Goal: Transaction & Acquisition: Purchase product/service

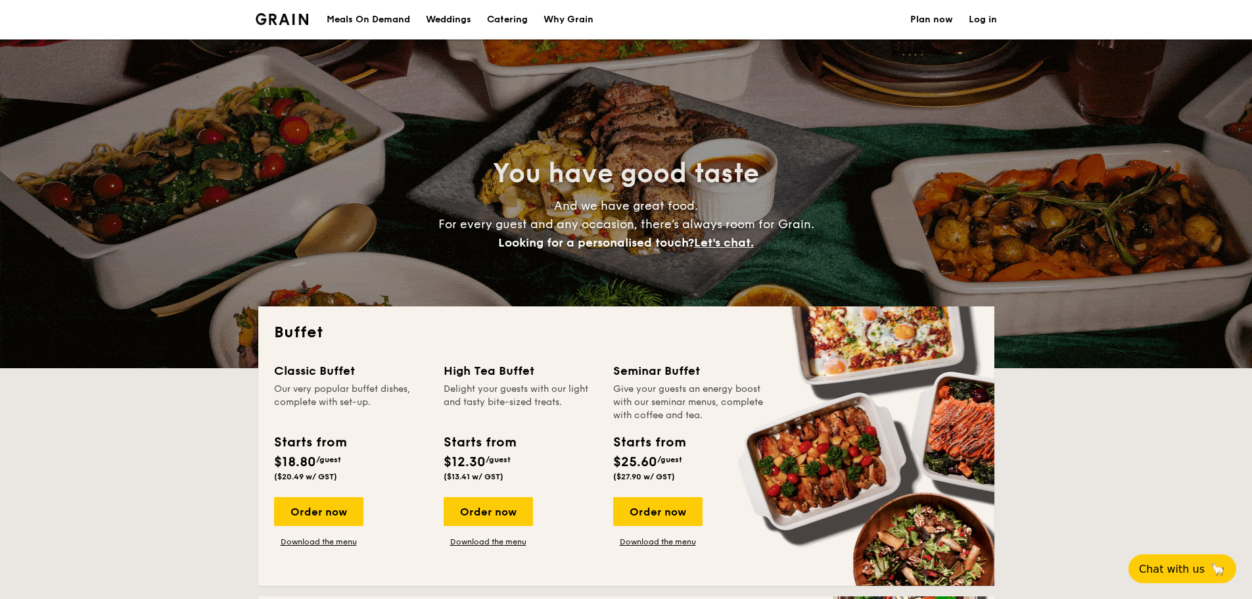
select select
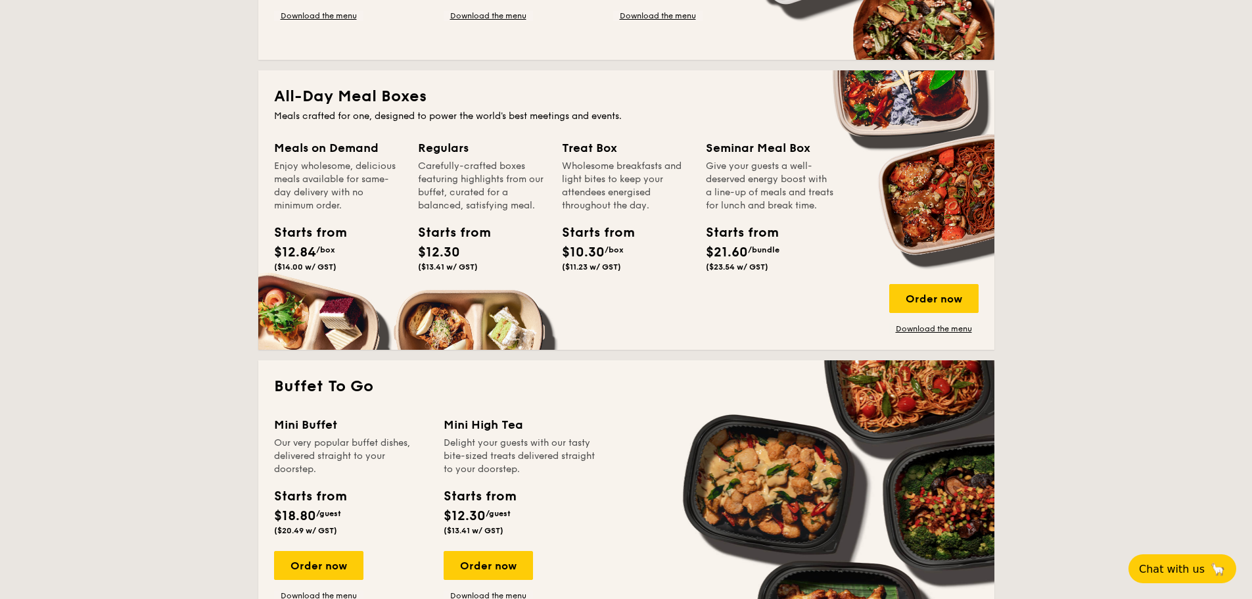
scroll to position [789, 0]
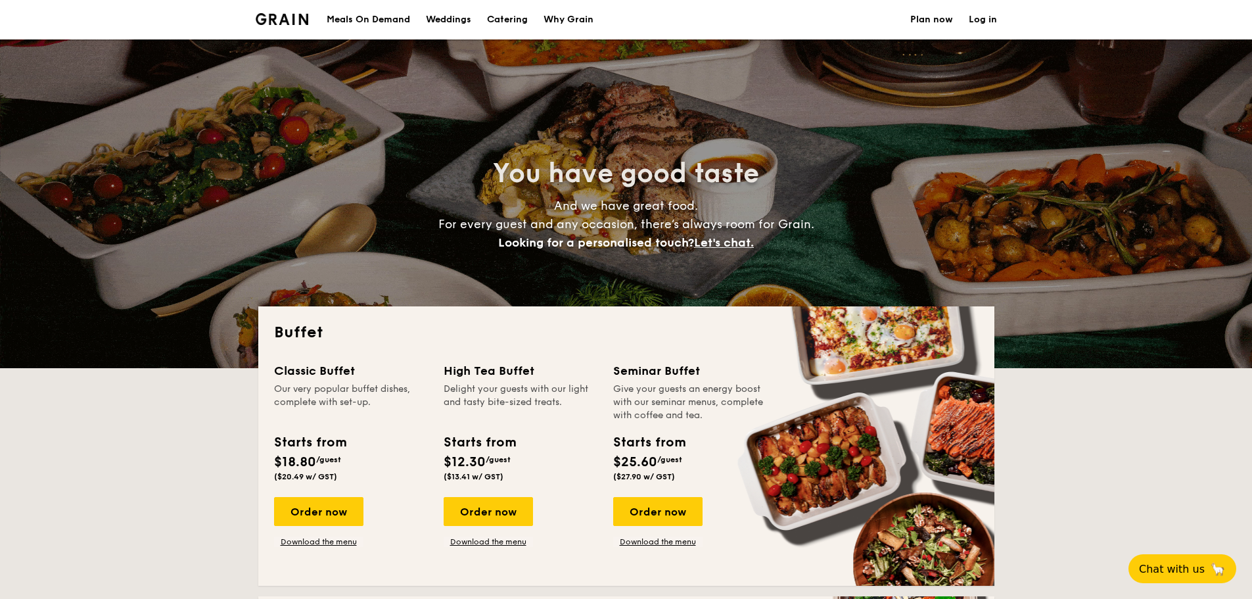
select select
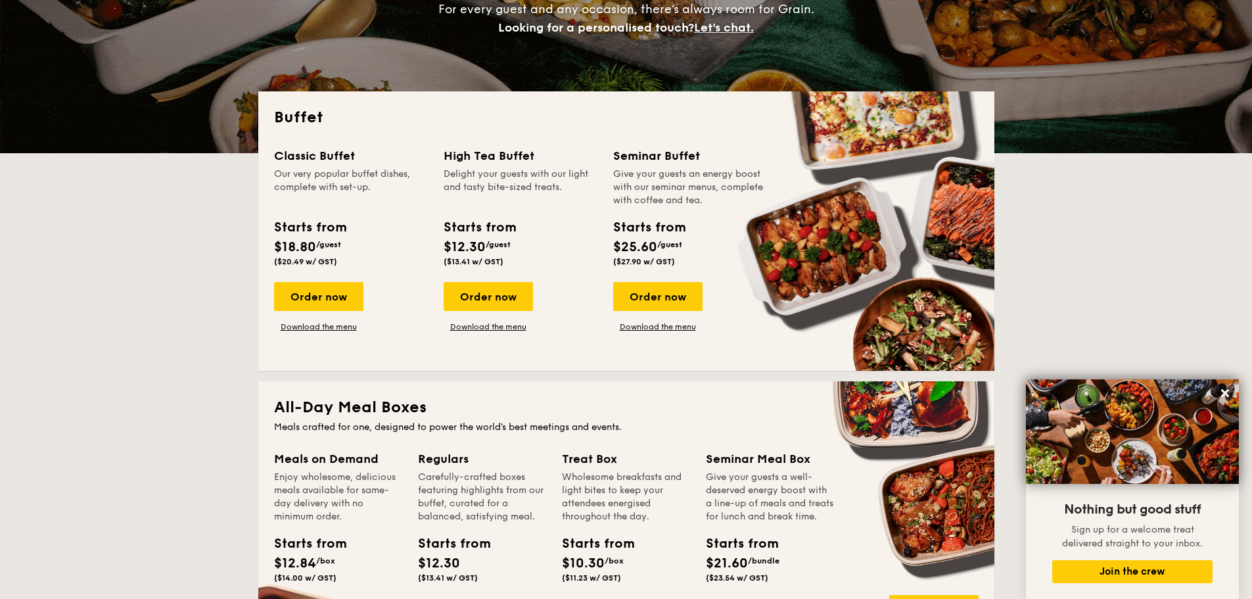
scroll to position [5, 0]
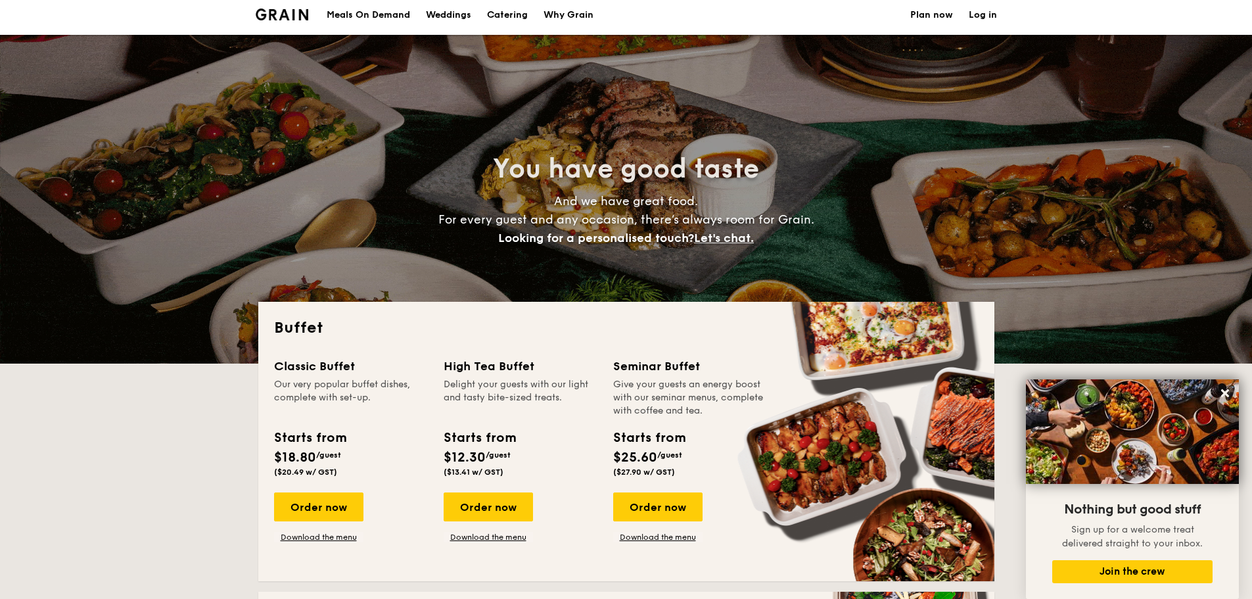
click at [934, 10] on link "Plan now" at bounding box center [931, 14] width 43 height 39
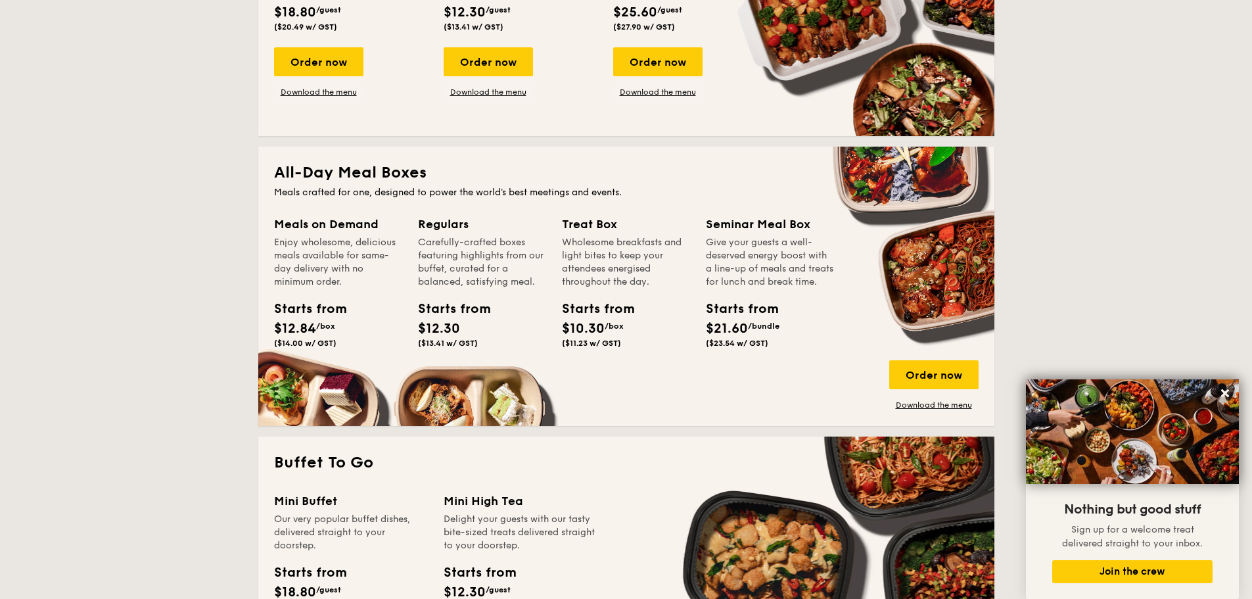
scroll to position [465, 0]
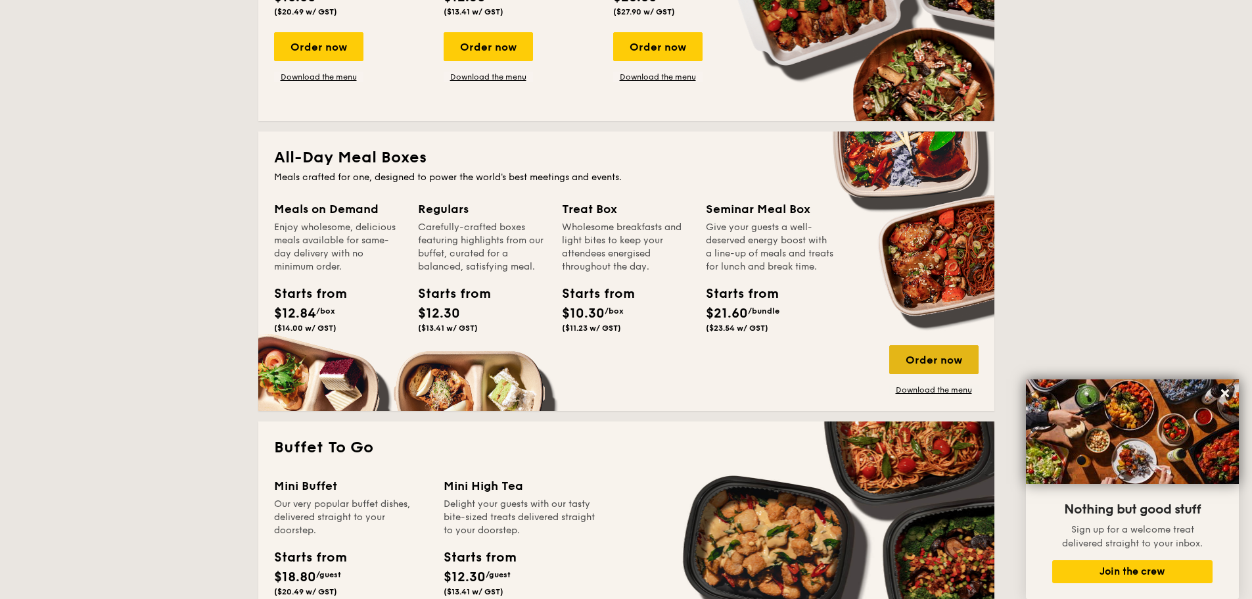
drag, startPoint x: 947, startPoint y: 363, endPoint x: 943, endPoint y: 373, distance: 11.2
click at [947, 363] on div "Order now" at bounding box center [933, 359] width 89 height 29
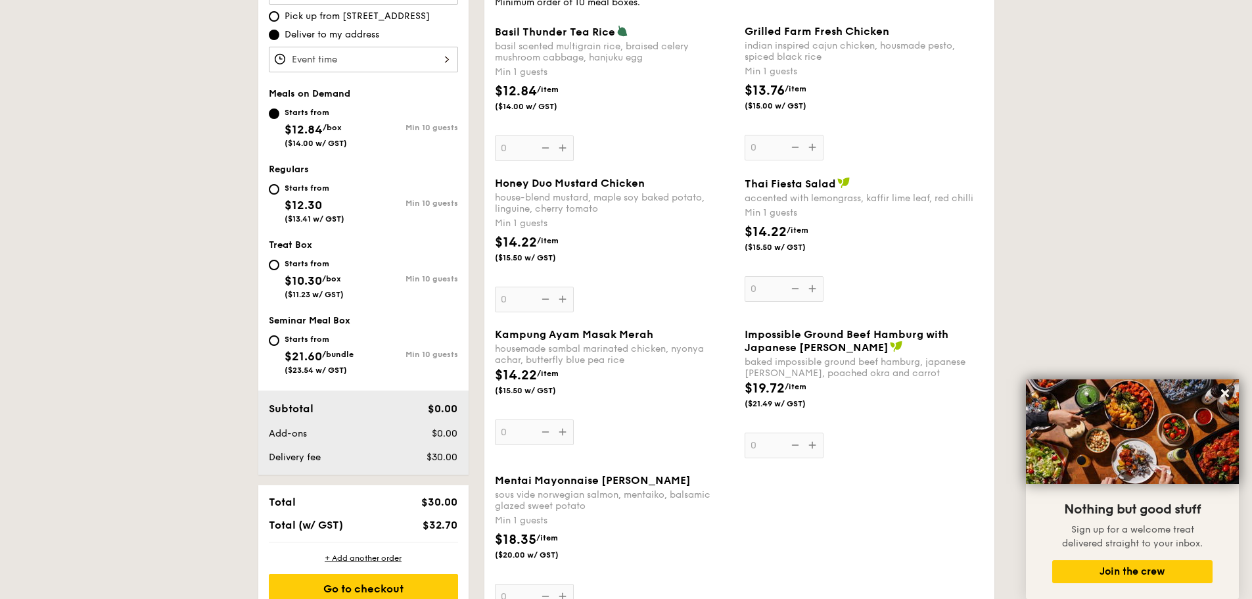
scroll to position [329, 0]
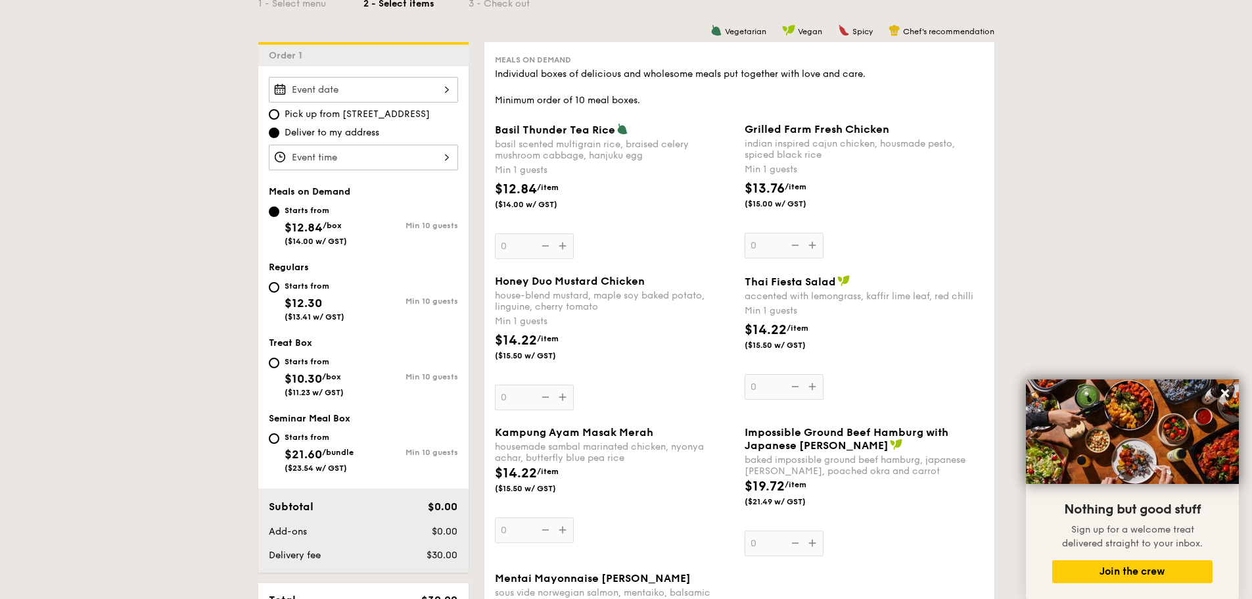
click at [318, 86] on div at bounding box center [363, 90] width 189 height 26
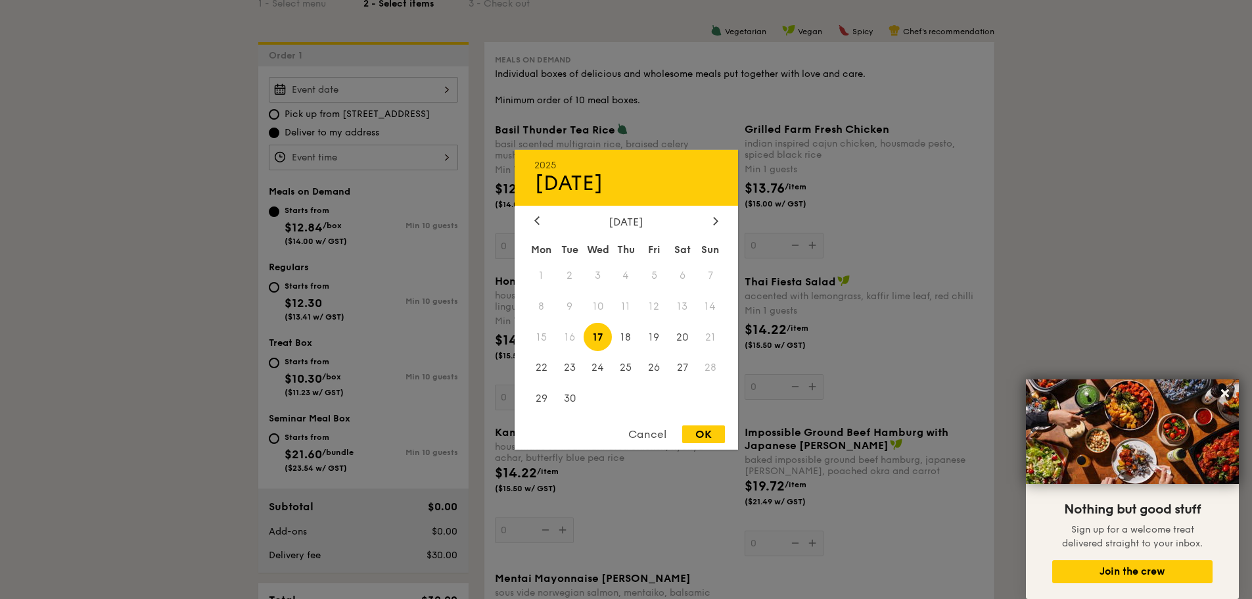
click at [693, 439] on div "OK" at bounding box center [703, 434] width 43 height 18
type input "Sep 17, 2025"
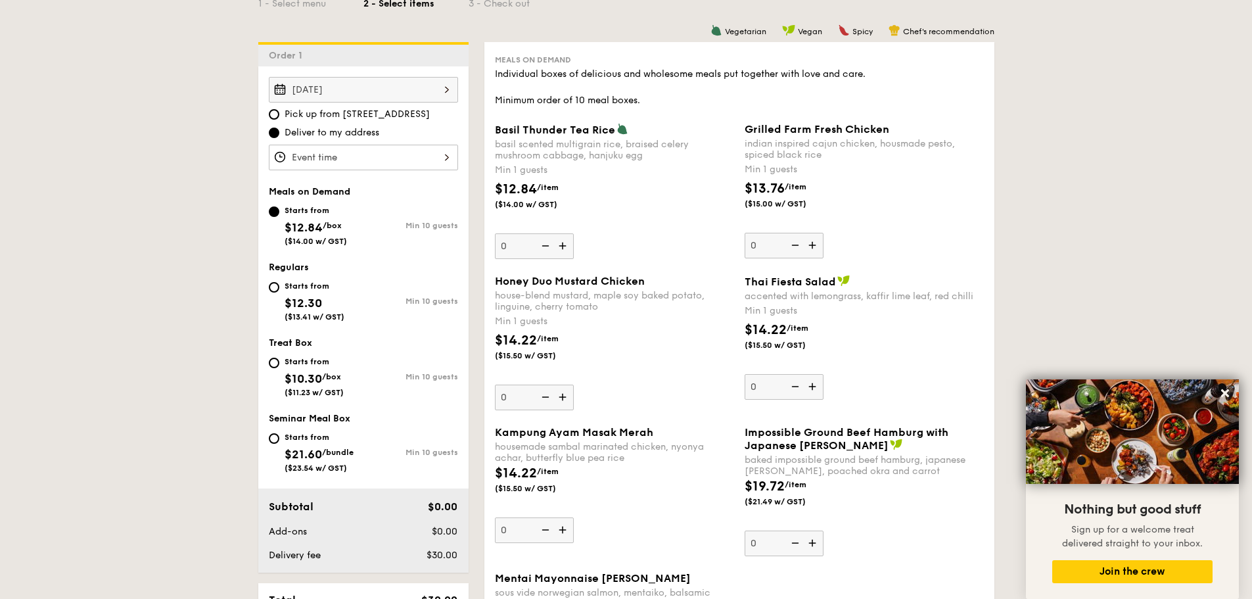
click at [346, 152] on div at bounding box center [626, 299] width 1252 height 599
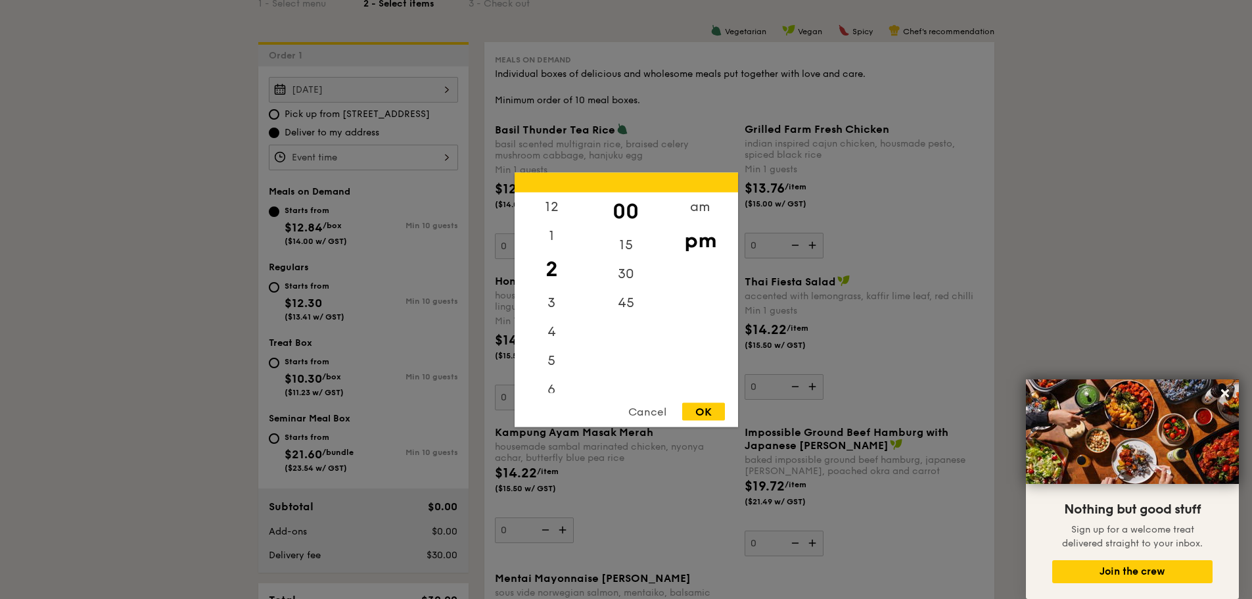
click at [367, 160] on div "12 1 2 3 4 5 6 7 8 9 10 11 00 15 30 45 am pm Cancel OK" at bounding box center [363, 158] width 189 height 26
drag, startPoint x: 559, startPoint y: 285, endPoint x: 555, endPoint y: 340, distance: 55.3
click at [555, 344] on div "12 1 2 3 4 5 6 7 8 9 10 11" at bounding box center [552, 292] width 74 height 200
click at [557, 216] on div "12" at bounding box center [552, 211] width 74 height 38
click at [687, 218] on div "am" at bounding box center [700, 211] width 74 height 38
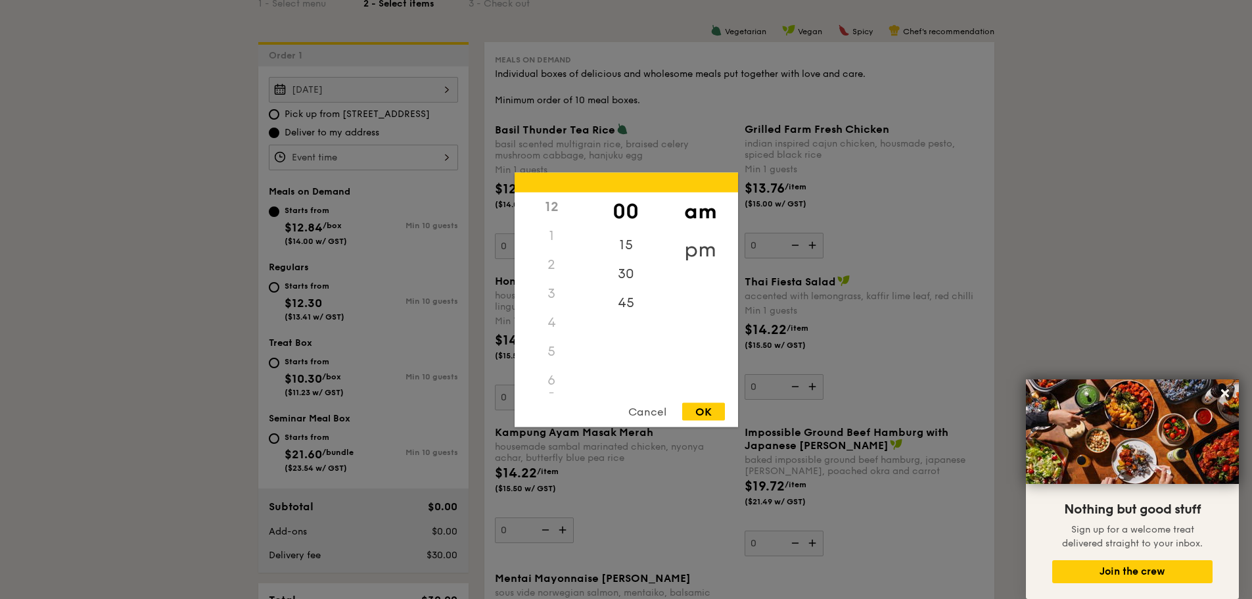
click at [711, 255] on div "pm" at bounding box center [700, 249] width 74 height 38
click at [708, 413] on div "OK" at bounding box center [703, 411] width 43 height 18
type input "12:00PM"
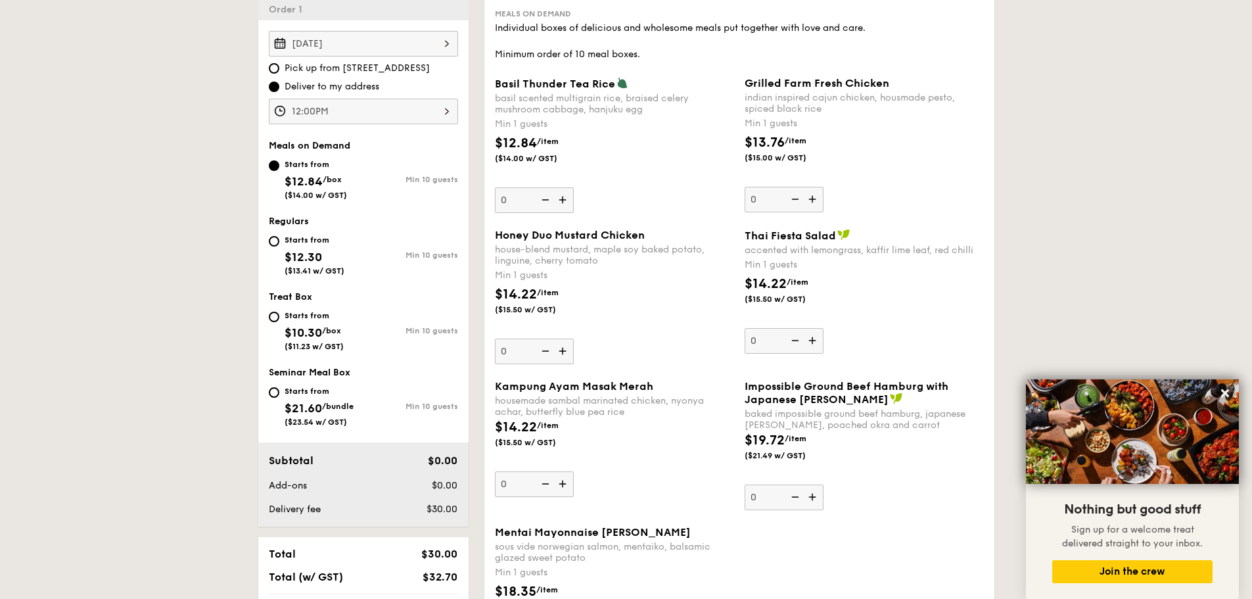
scroll to position [394, 0]
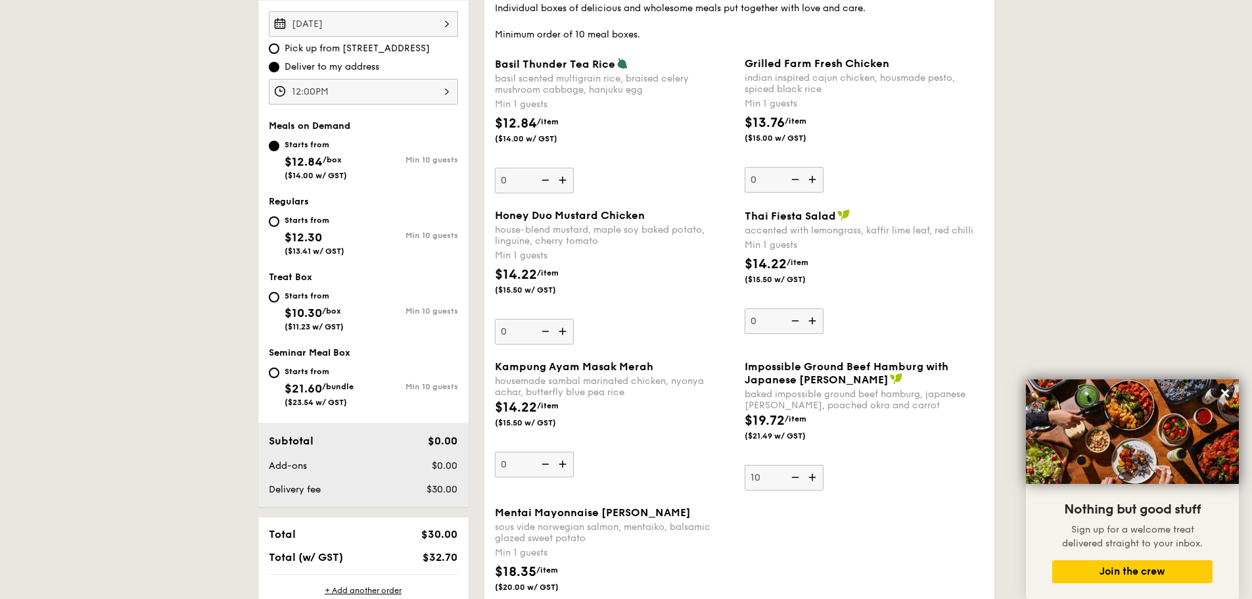
type input "10"
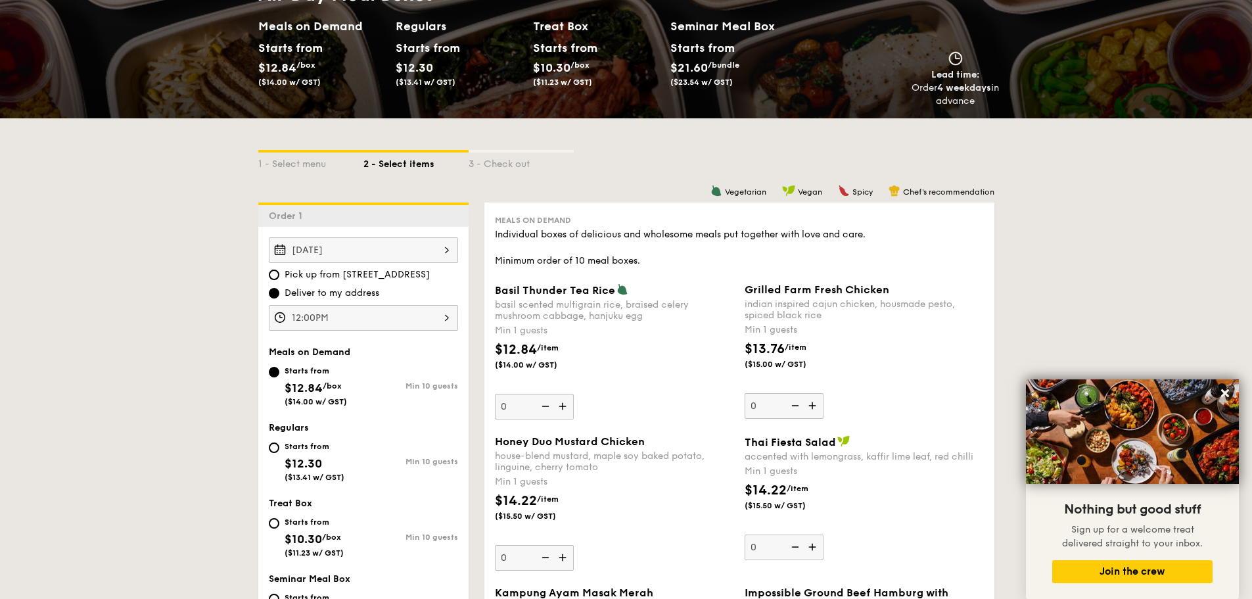
scroll to position [0, 0]
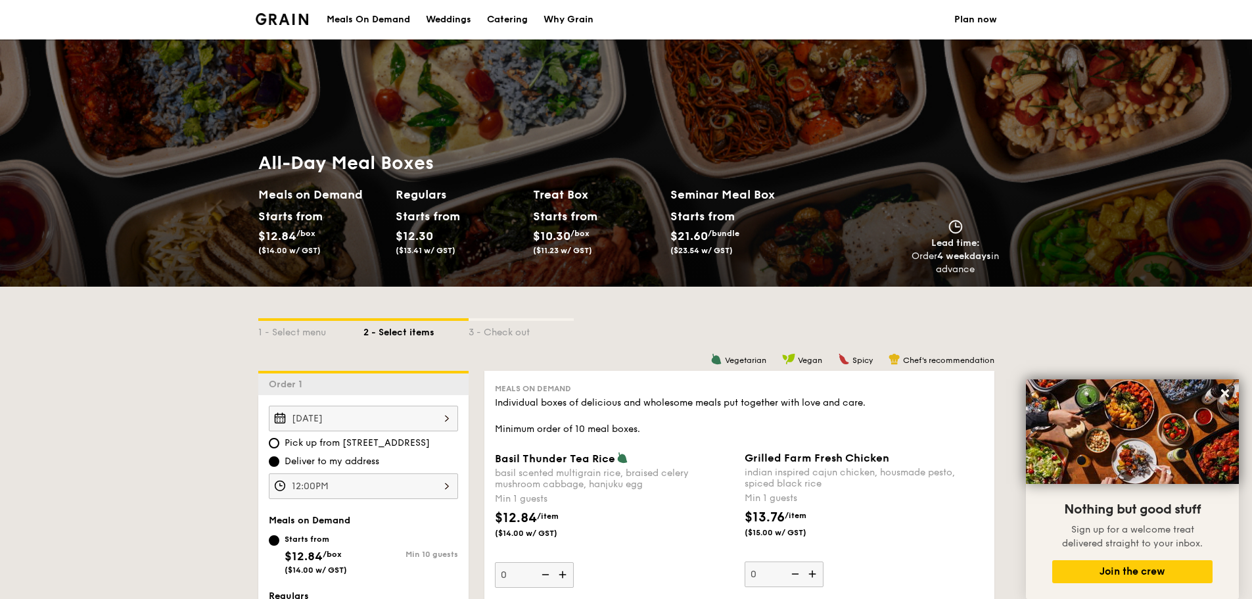
drag, startPoint x: 124, startPoint y: 369, endPoint x: 365, endPoint y: 364, distance: 241.3
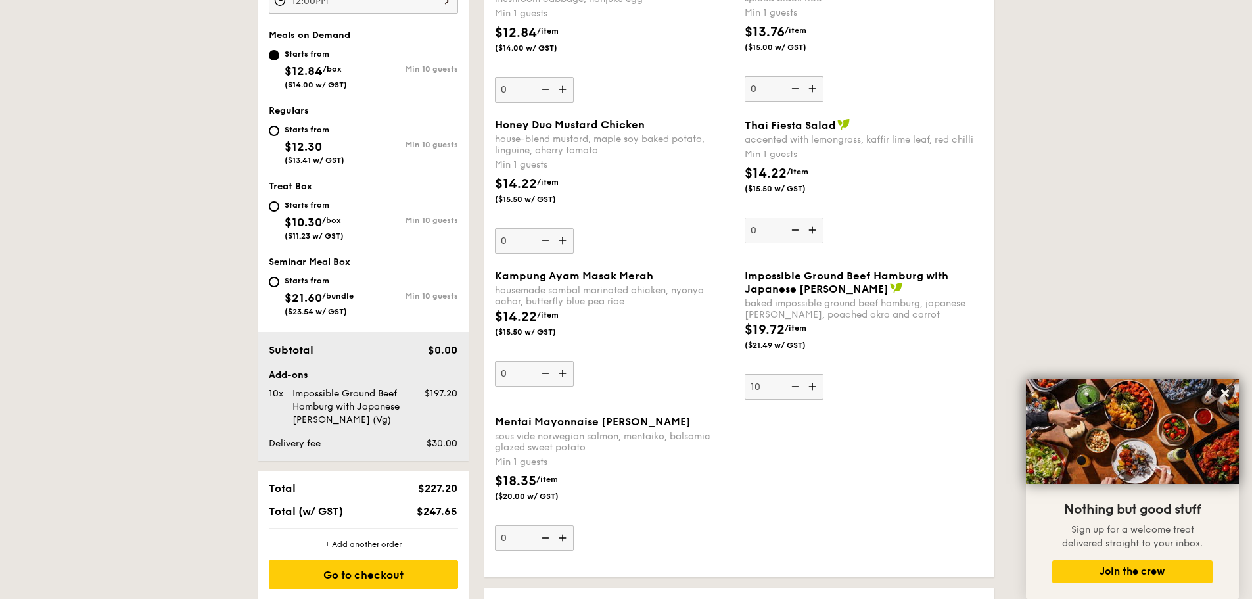
scroll to position [494, 0]
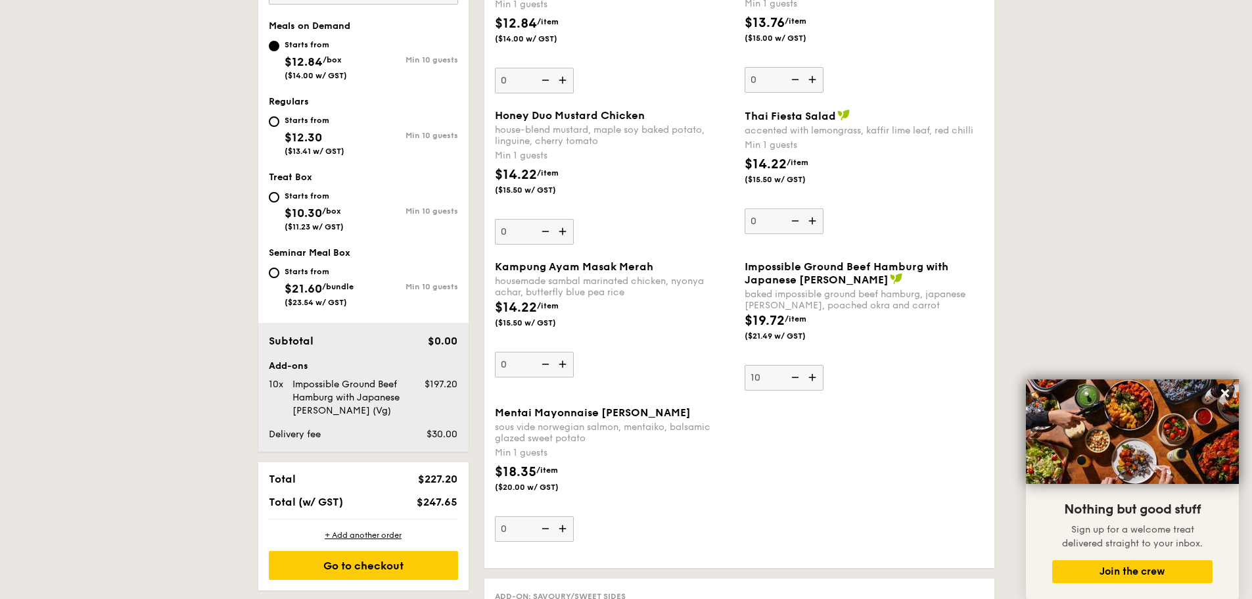
click at [743, 265] on div "Impossible Ground Beef Hamburg with Japanese Curry baked impossible ground beef…" at bounding box center [865, 325] width 250 height 130
drag, startPoint x: 744, startPoint y: 262, endPoint x: 828, endPoint y: 281, distance: 85.8
click at [828, 281] on span "Impossible Ground Beef Hamburg with Japanese Curry" at bounding box center [847, 273] width 204 height 26
copy span "Impossible Ground Beef Hamburg with Japanese Curry"
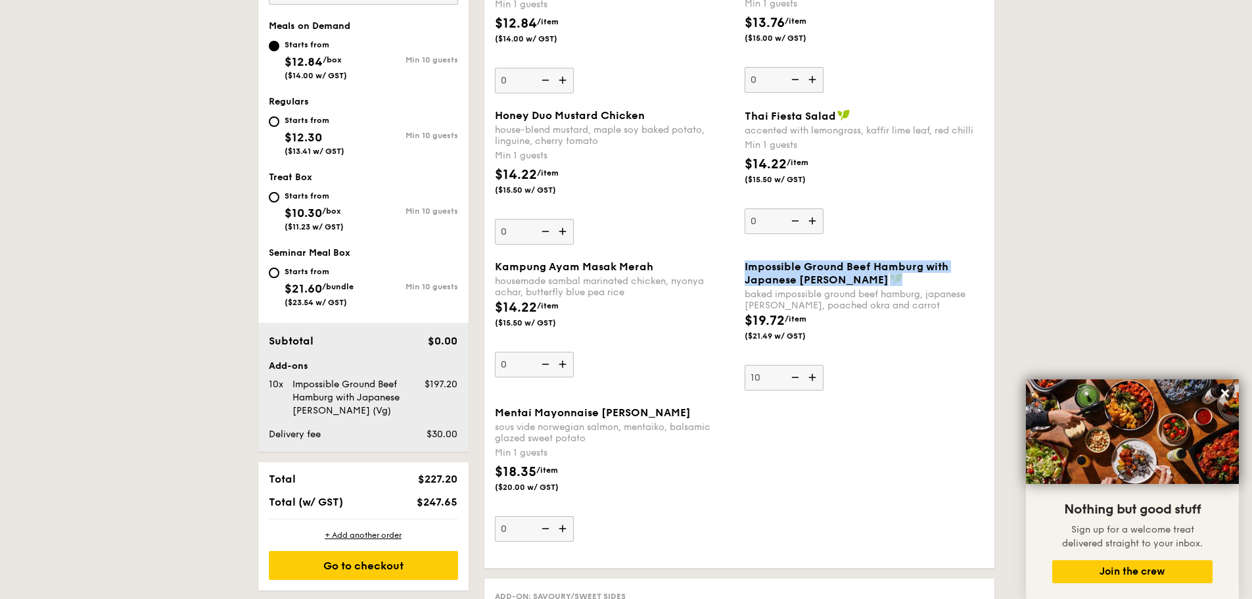
drag, startPoint x: 745, startPoint y: 267, endPoint x: 843, endPoint y: 276, distance: 98.4
click at [843, 276] on div "Impossible Ground Beef Hamburg with Japanese Curry" at bounding box center [864, 273] width 239 height 26
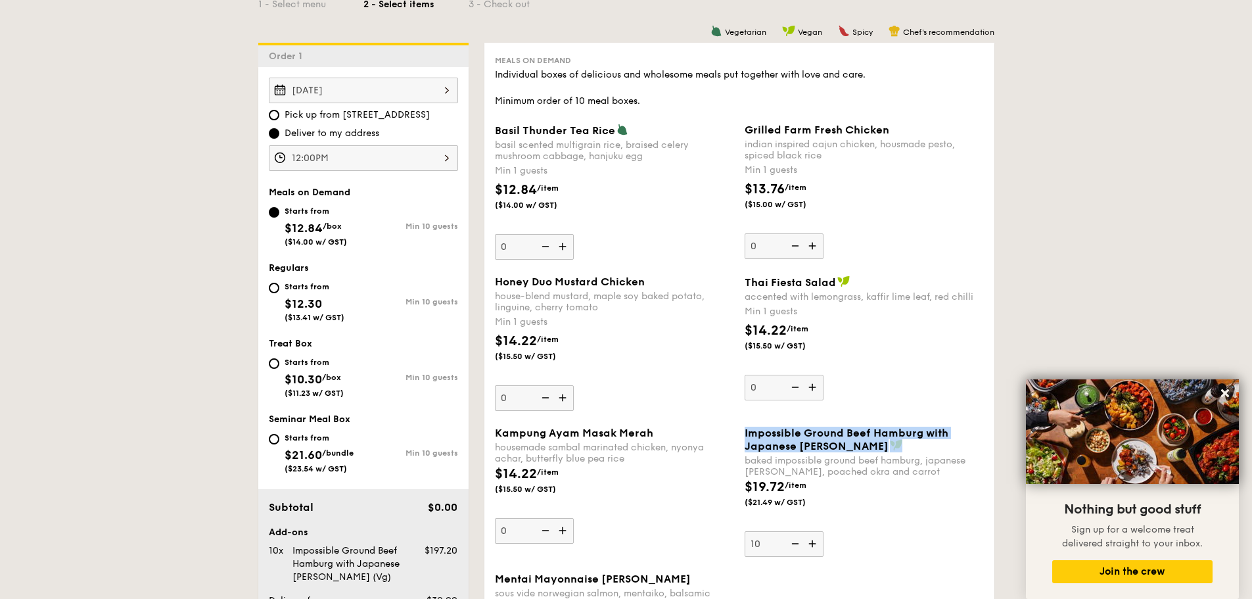
scroll to position [329, 0]
copy span "Impossible Ground Beef Hamburg with Japanese Curry"
click at [862, 387] on div "Thai Fiesta Salad accented with lemongrass, kaffir lime leaf, red chilli Min 1 …" at bounding box center [864, 337] width 239 height 125
click at [824, 387] on input "0" at bounding box center [784, 387] width 79 height 26
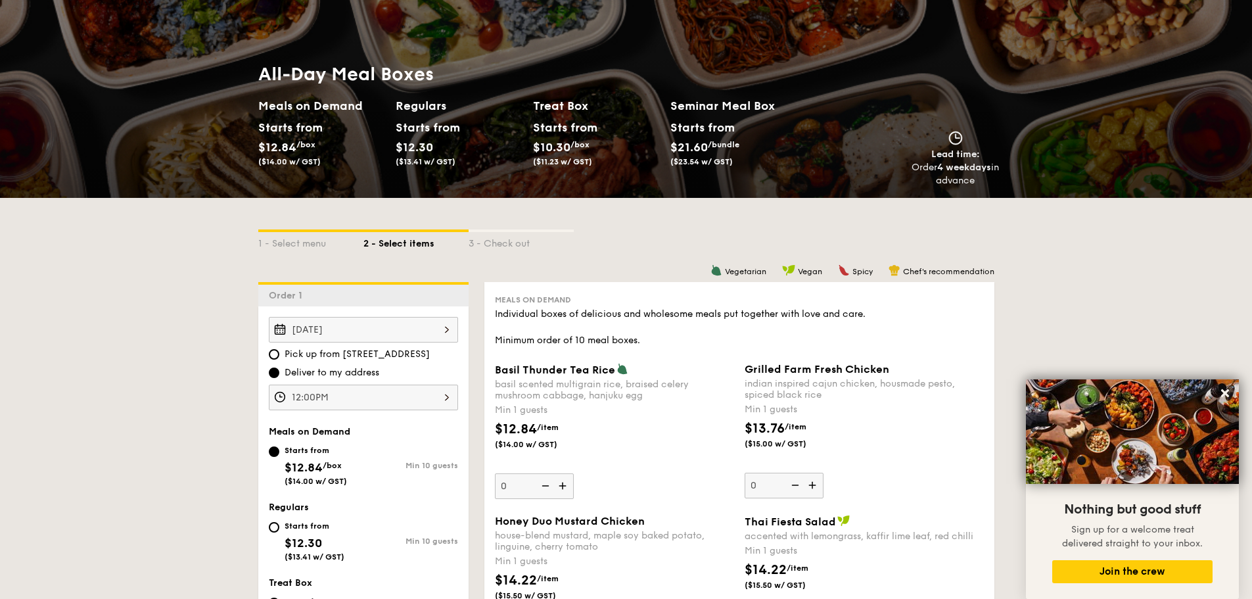
scroll to position [66, 0]
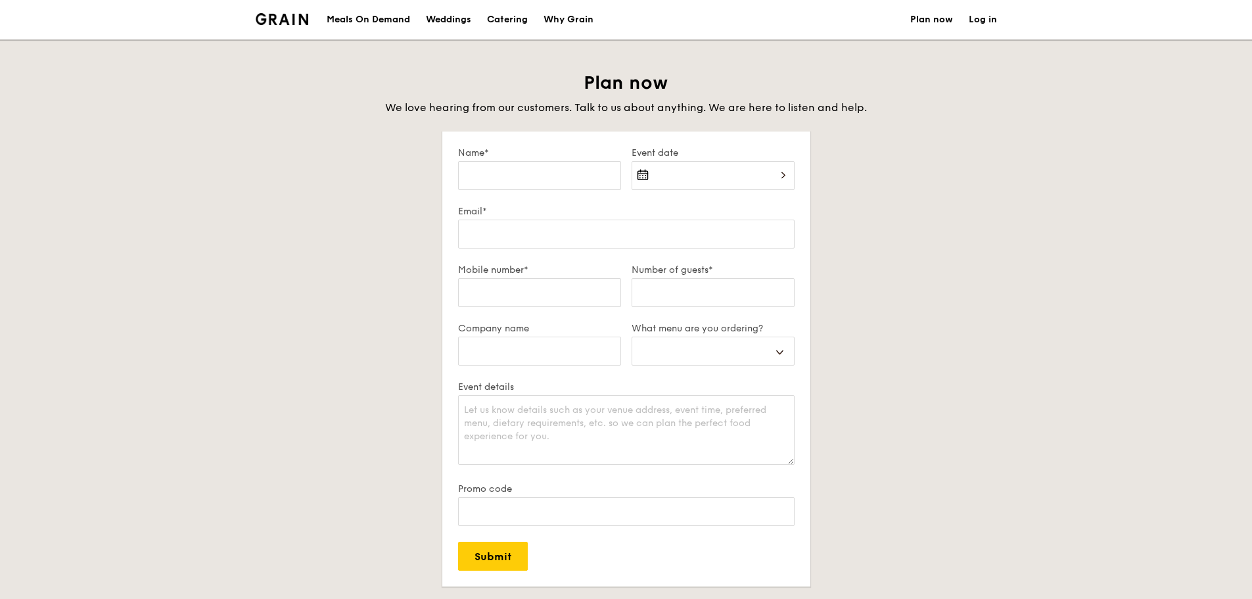
select select
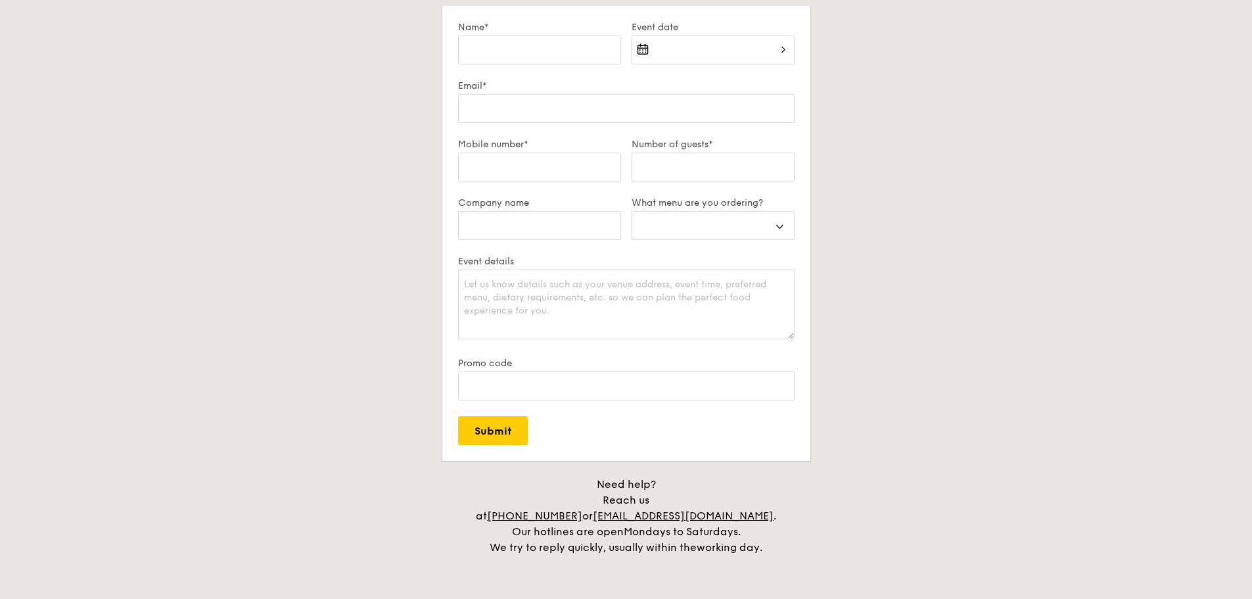
scroll to position [263, 0]
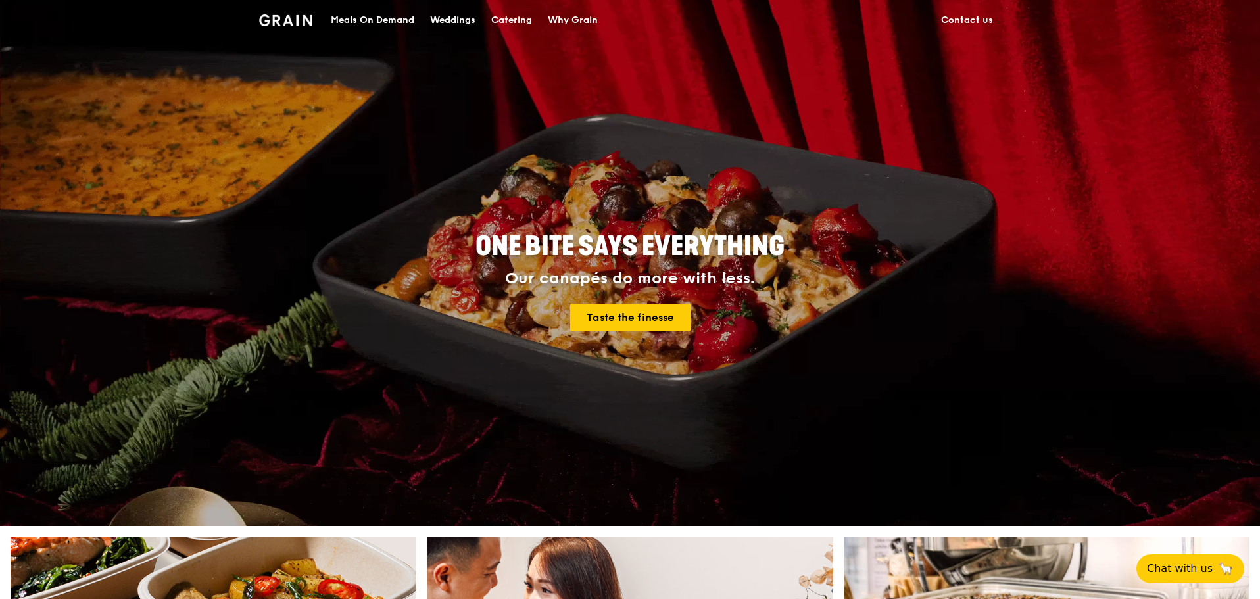
click at [975, 16] on link "Contact us" at bounding box center [967, 20] width 68 height 39
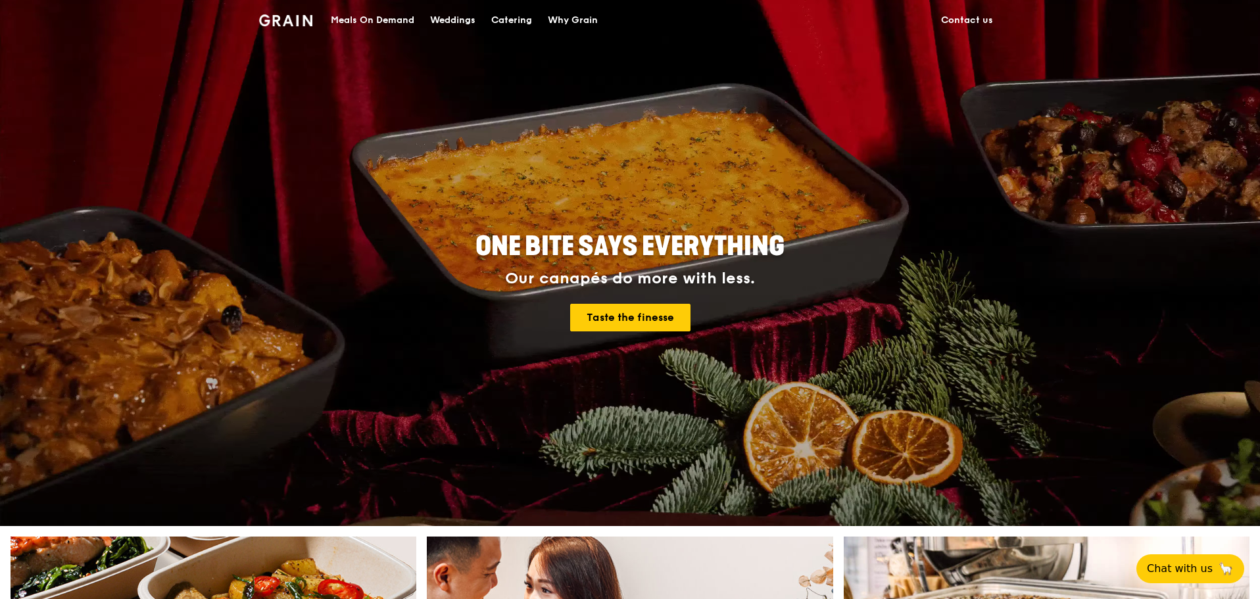
drag, startPoint x: 95, startPoint y: 228, endPoint x: 111, endPoint y: 212, distance: 22.3
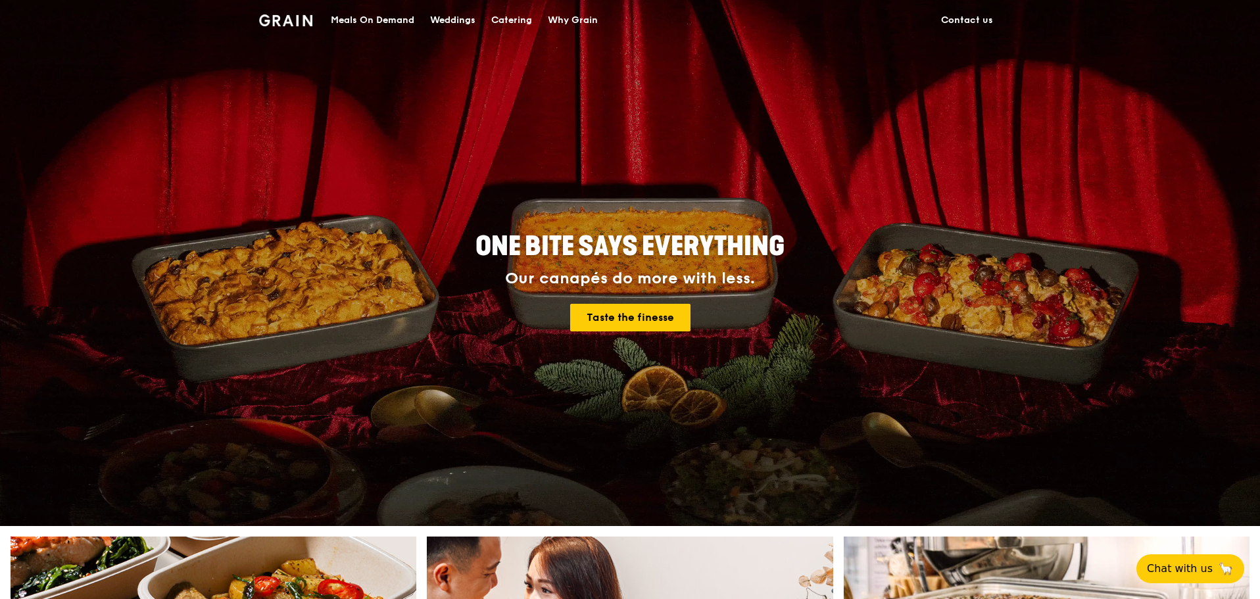
click at [98, 227] on div "ONE BITE SAYS EVERYTHING Our canapés do more with less. Taste the finesse" at bounding box center [630, 263] width 1260 height 526
click at [960, 22] on link "Contact us" at bounding box center [967, 20] width 68 height 39
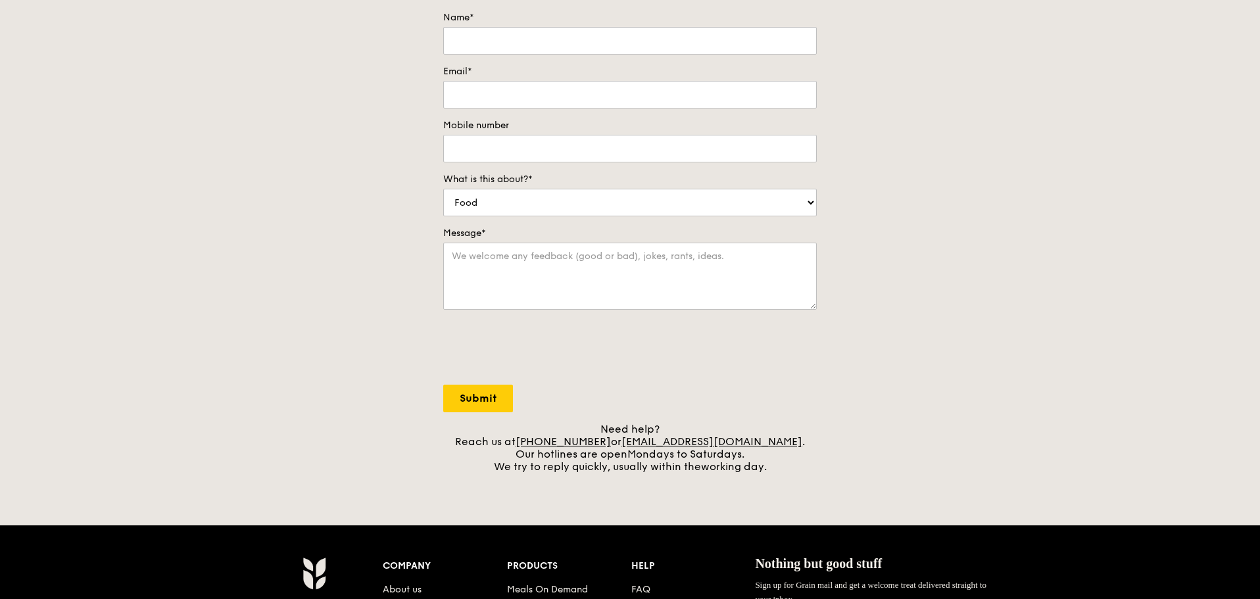
scroll to position [394, 0]
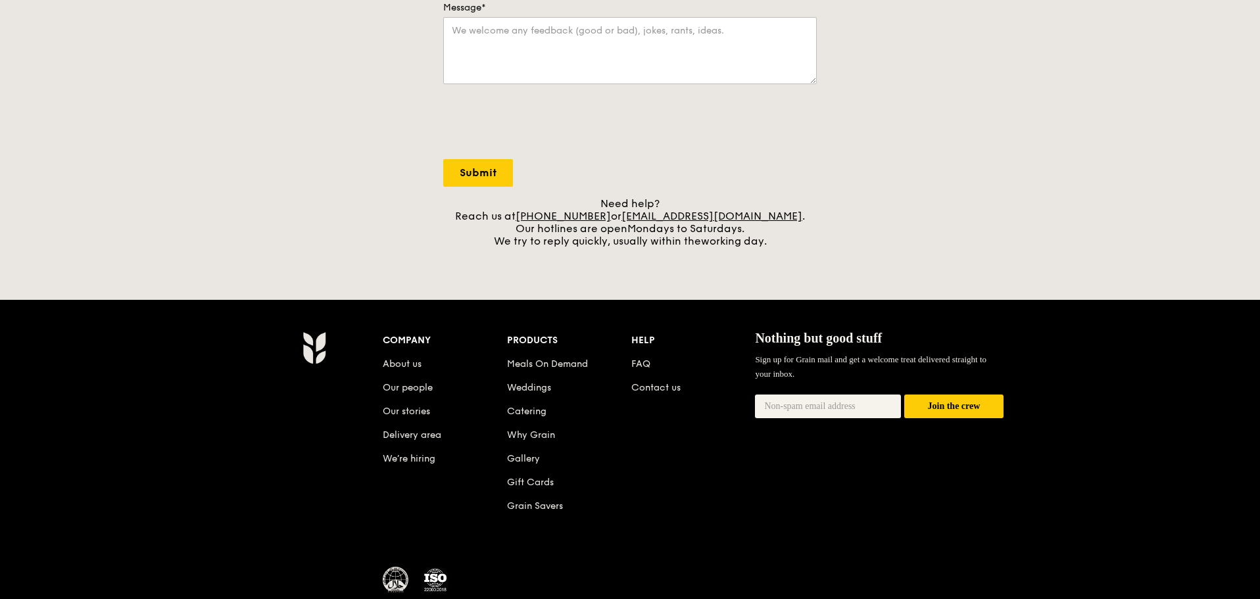
drag, startPoint x: 611, startPoint y: 214, endPoint x: 879, endPoint y: 168, distance: 272.1
drag, startPoint x: 549, startPoint y: 217, endPoint x: 638, endPoint y: 214, distance: 88.8
click at [628, 214] on div "Need help? Reach us at [PHONE_NUMBER] or [EMAIL_ADDRESS][DOMAIN_NAME] . Our hot…" at bounding box center [629, 222] width 373 height 50
copy div "[PHONE_NUMBER]"
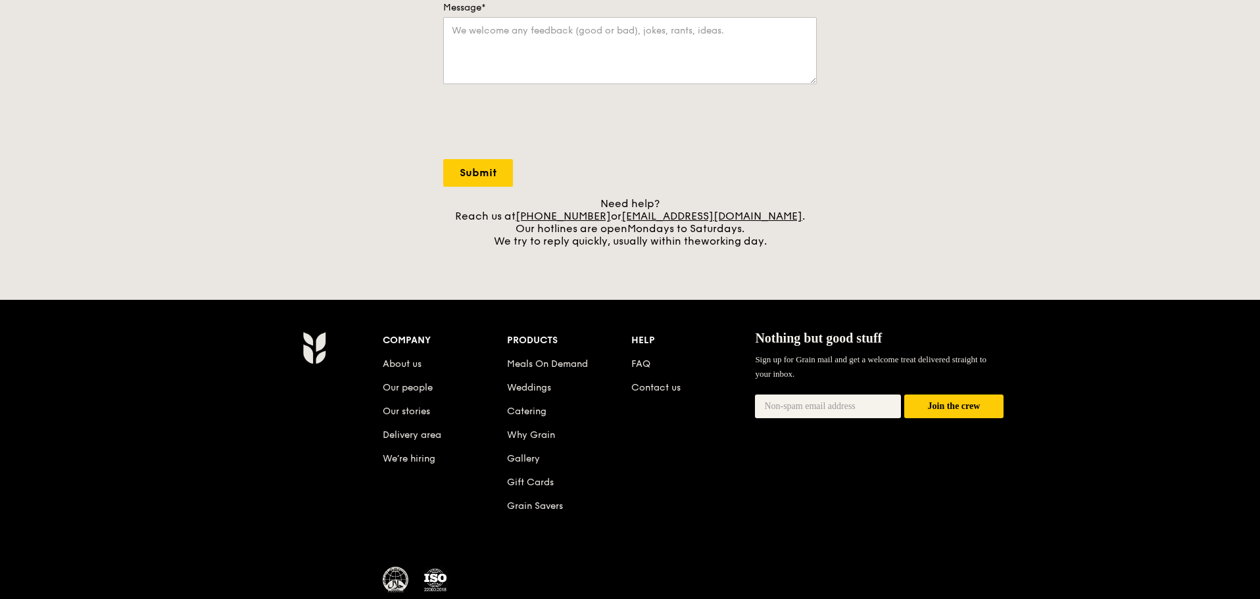
drag, startPoint x: 991, startPoint y: 210, endPoint x: 983, endPoint y: 212, distance: 8.1
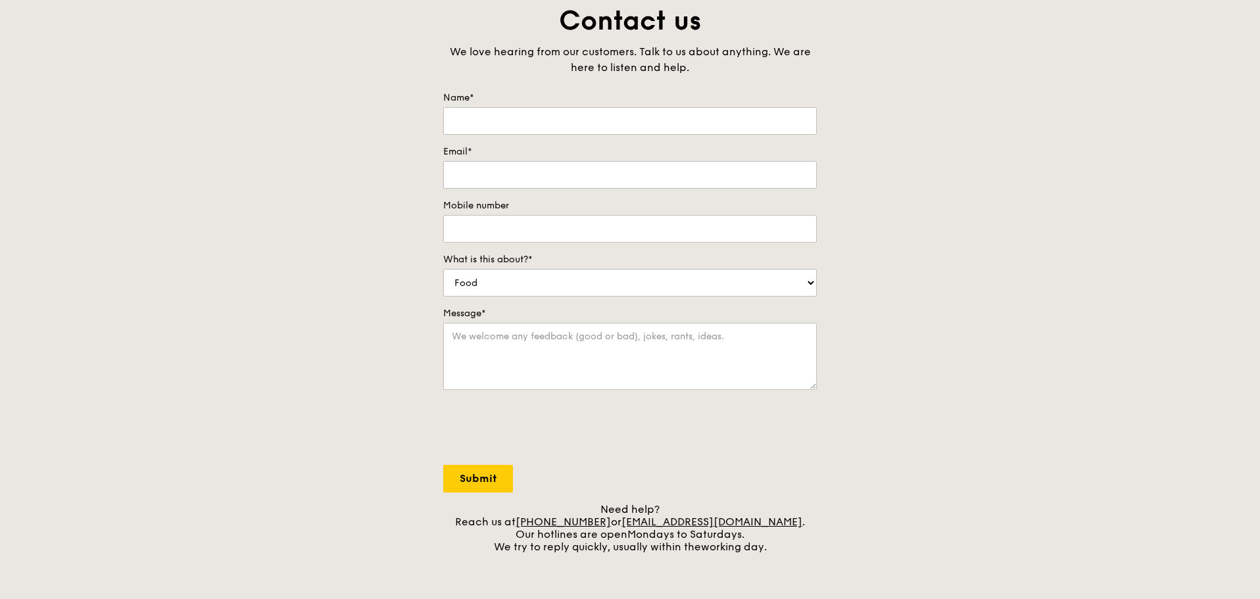
scroll to position [0, 0]
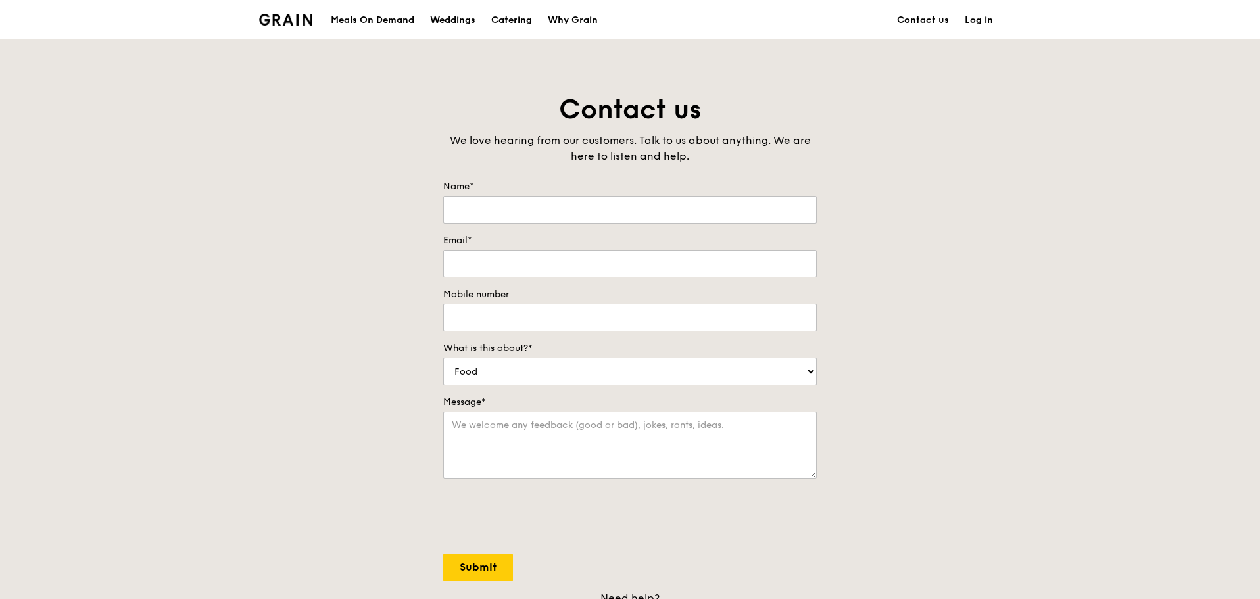
drag, startPoint x: 1106, startPoint y: 222, endPoint x: 1077, endPoint y: 214, distance: 29.3
click at [1109, 223] on div "Contact us We love hearing from our customers. Talk to us about anything. We ar…" at bounding box center [630, 367] width 1260 height 550
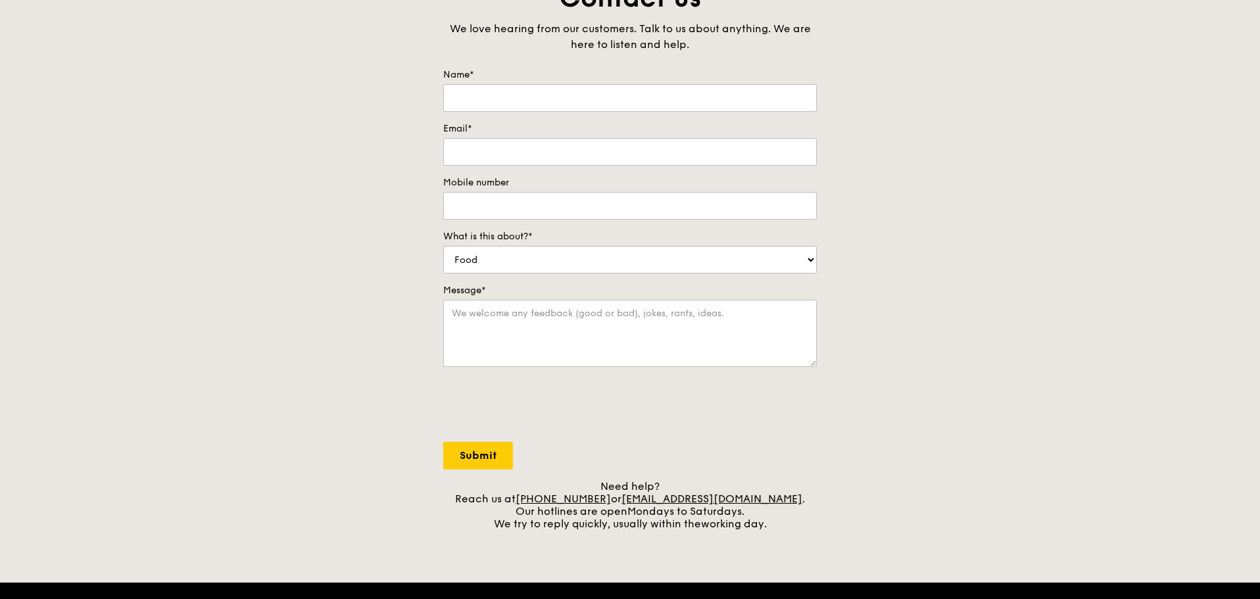
scroll to position [263, 0]
